Goal: Find specific page/section

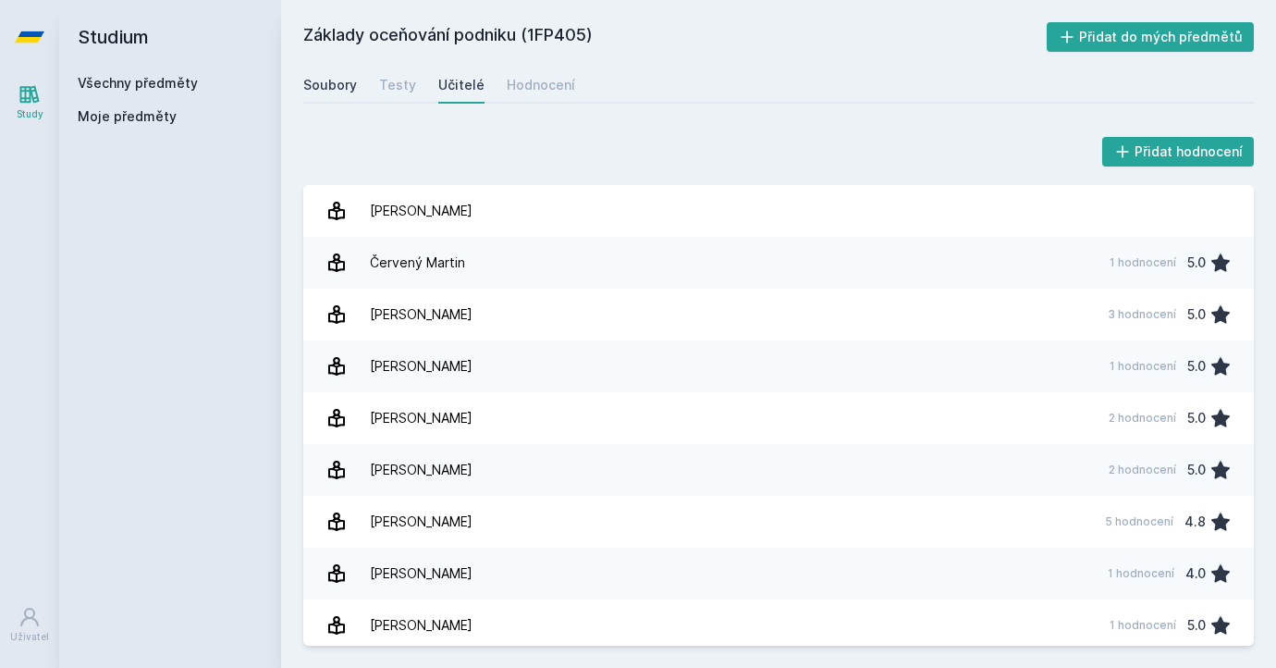
click at [334, 73] on link "Soubory" at bounding box center [330, 85] width 54 height 37
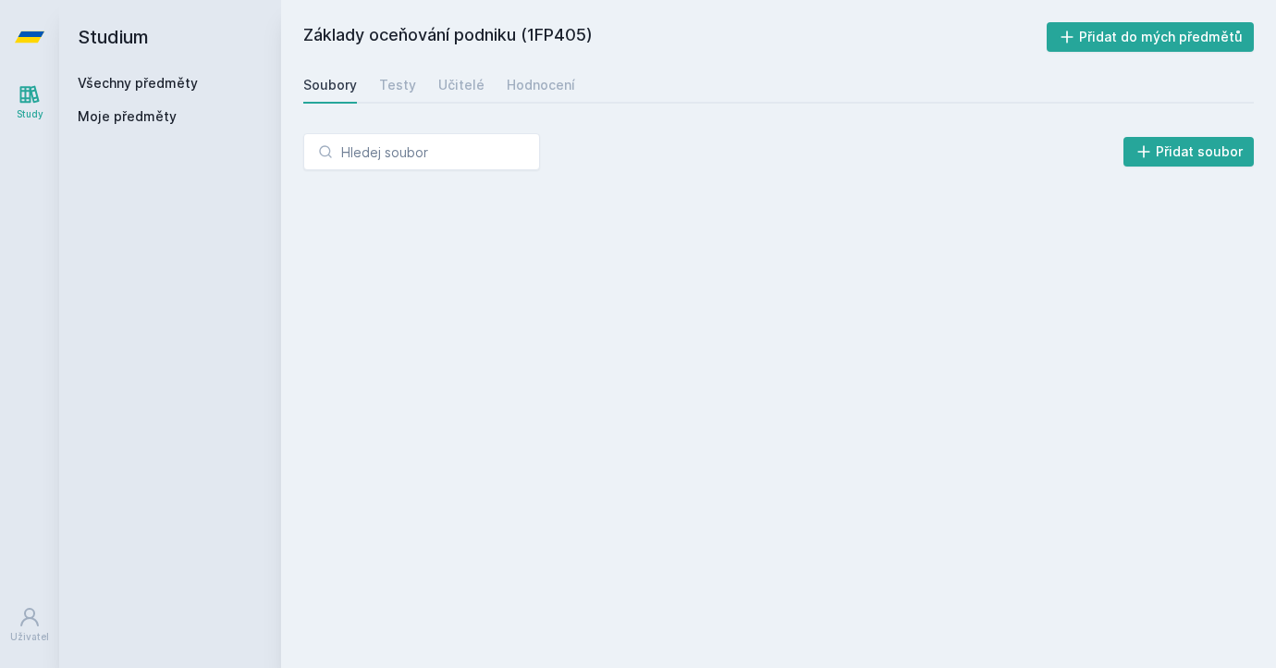
click at [25, 39] on icon at bounding box center [30, 36] width 30 height 11
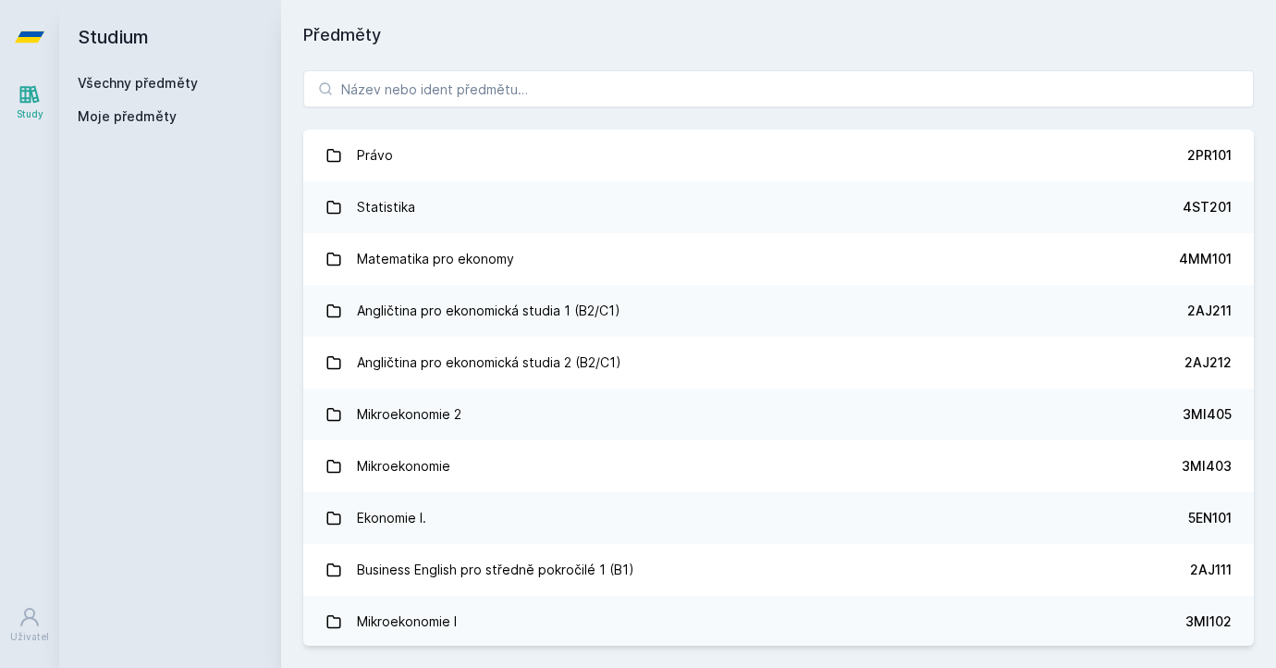
click at [408, 109] on div "Právo 2PR101 Statistika 4ST201 Matematika pro ekonomy 4MM101 Angličtina pro eko…" at bounding box center [778, 358] width 995 height 620
click at [410, 102] on input "search" at bounding box center [778, 88] width 951 height 37
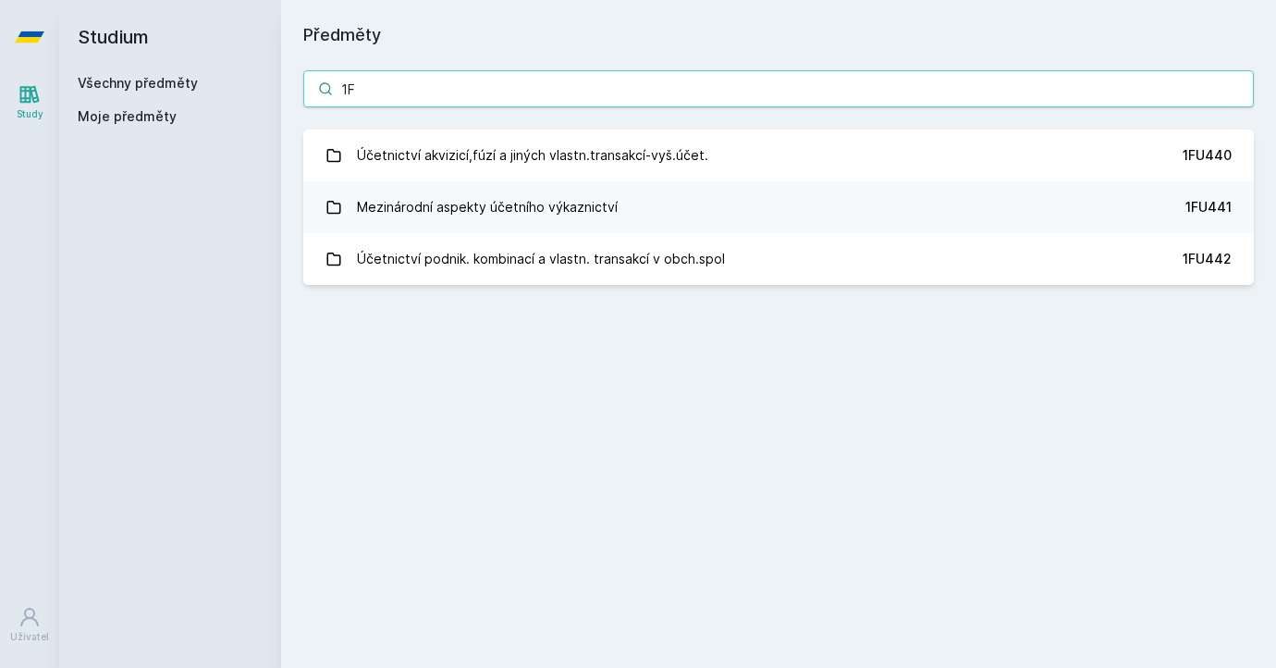
type input "1"
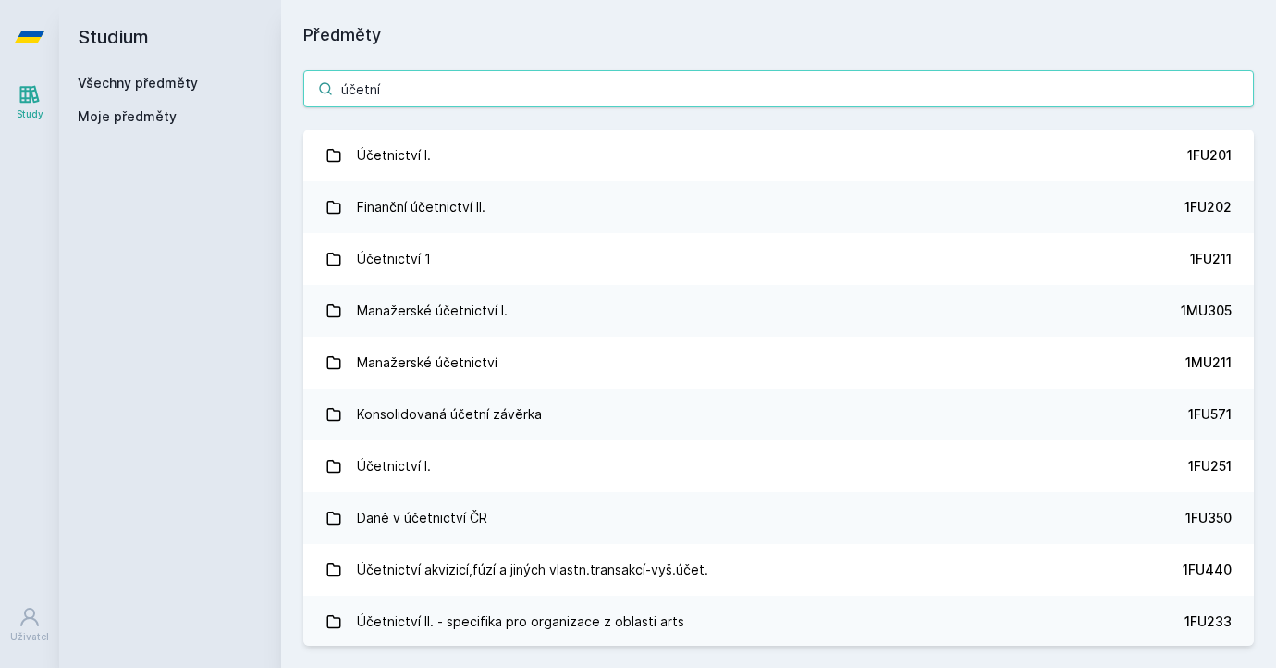
type input "účetní"
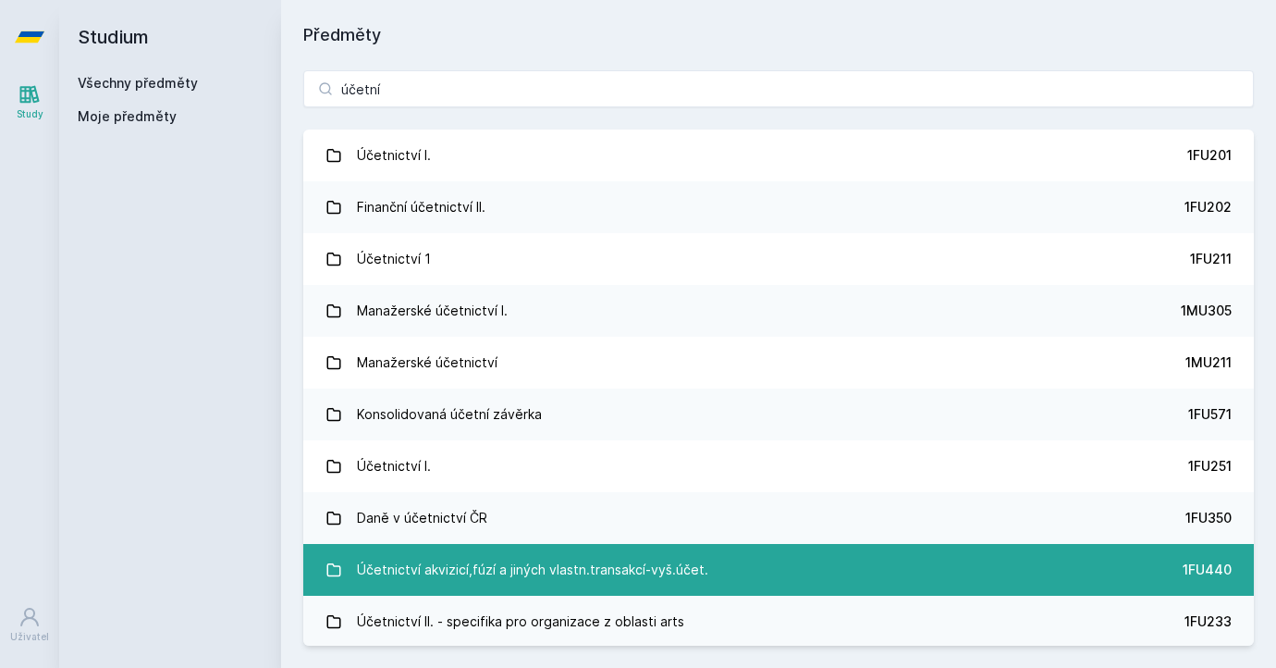
drag, startPoint x: 512, startPoint y: 117, endPoint x: 611, endPoint y: 571, distance: 464.8
click at [611, 571] on div "Účetnictví akvizicí,fúzí a jiných vlastn.transakcí-vyš.účet." at bounding box center [532, 569] width 351 height 37
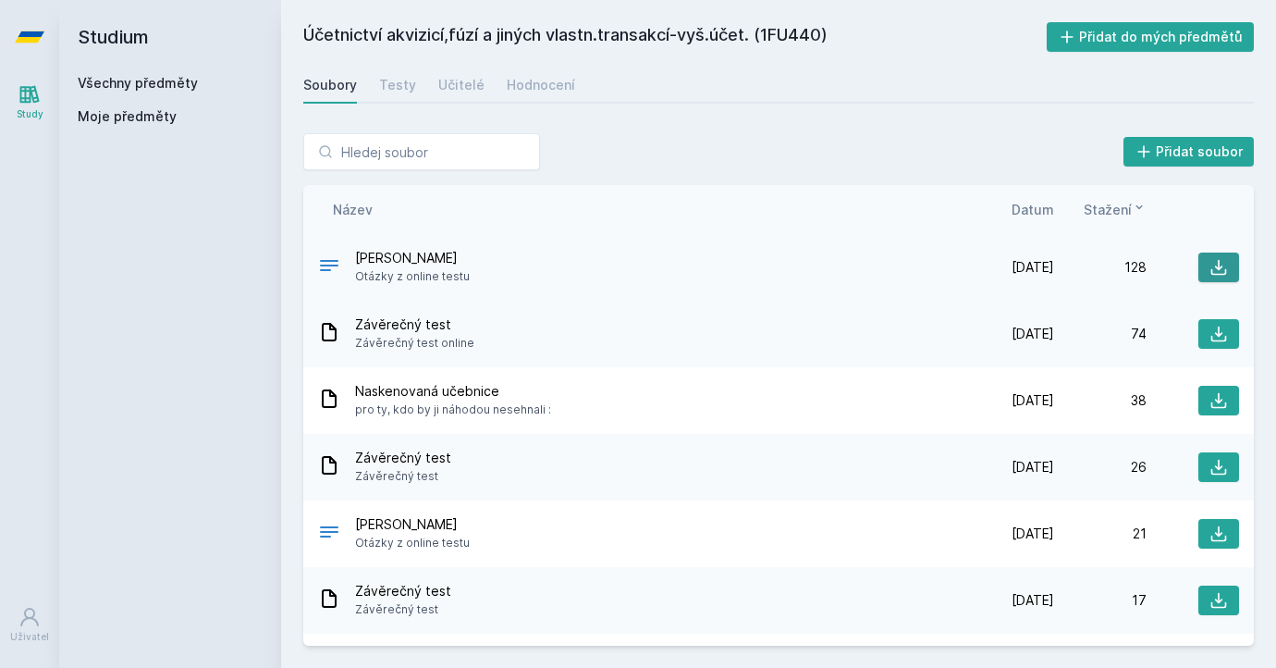
click at [1210, 269] on icon at bounding box center [1219, 267] width 18 height 18
